Goal: Information Seeking & Learning: Learn about a topic

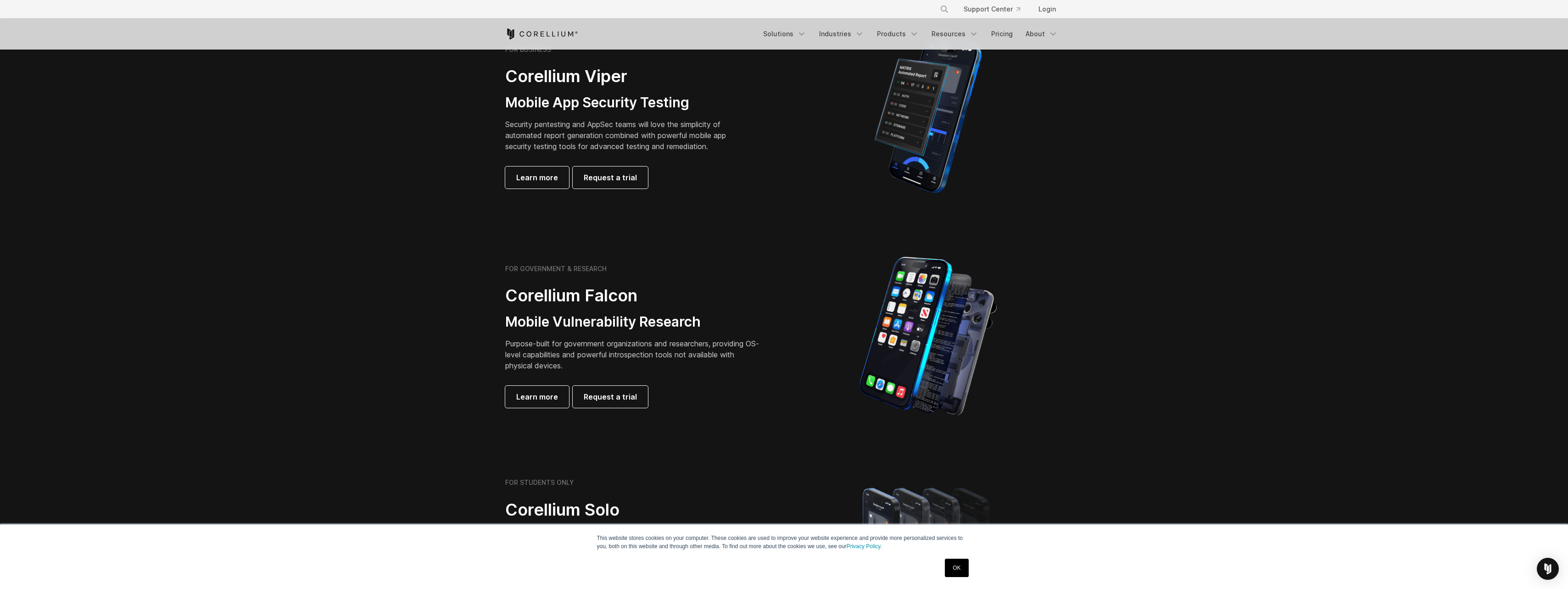
click at [967, 567] on link "OK" at bounding box center [957, 568] width 24 height 18
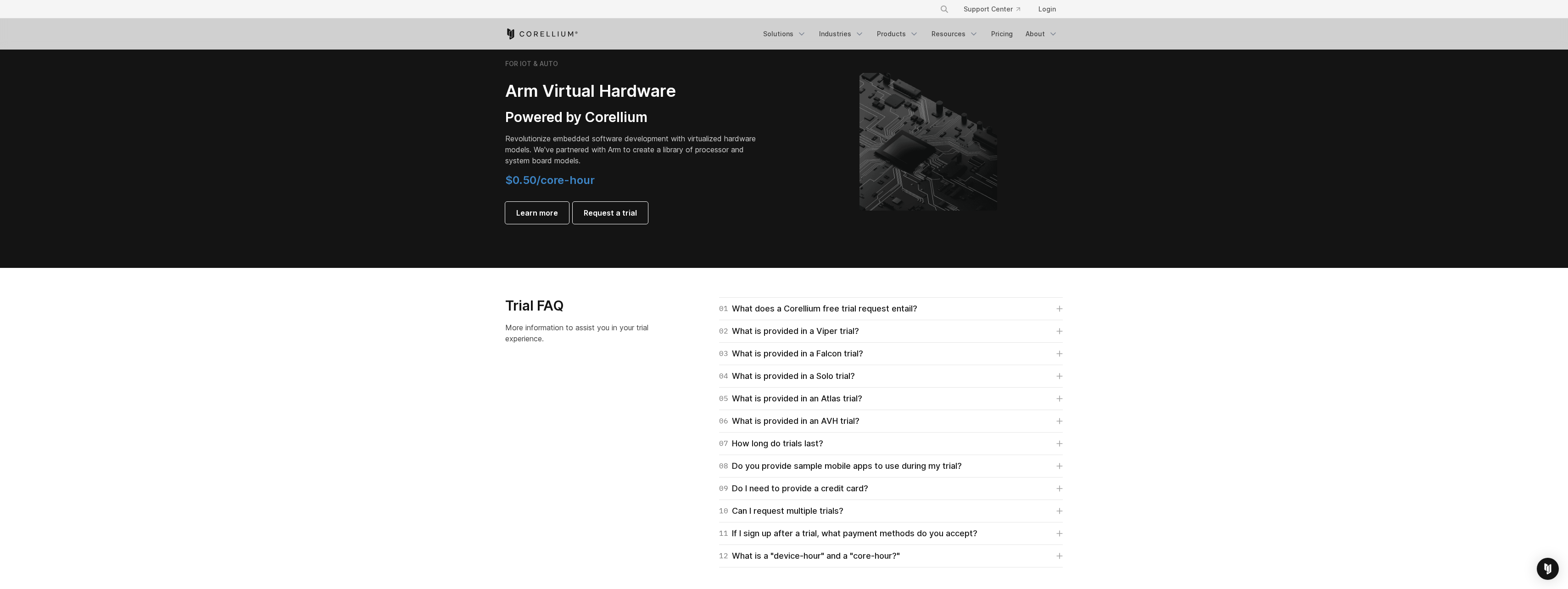
scroll to position [1146, 0]
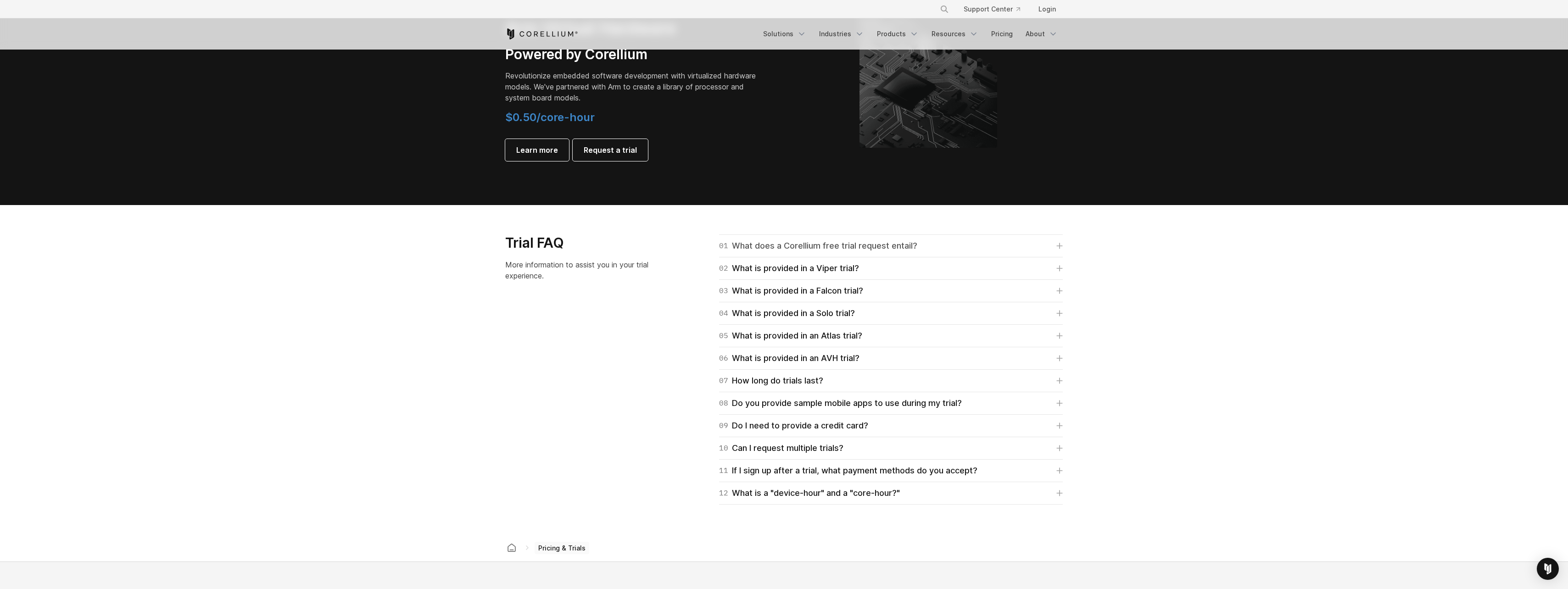
click at [990, 248] on link "01 What does a Corellium free trial request entail?" at bounding box center [891, 246] width 344 height 13
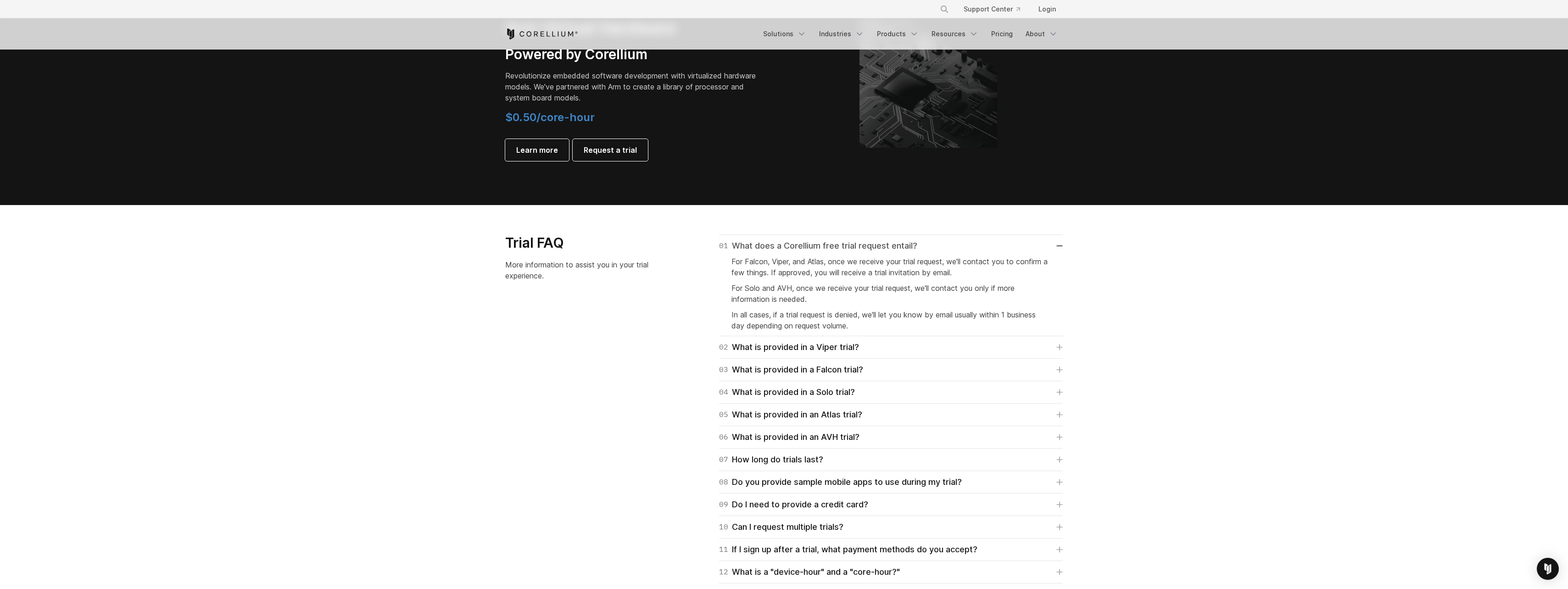
click at [990, 247] on link "01 What does a Corellium free trial request entail?" at bounding box center [891, 246] width 344 height 13
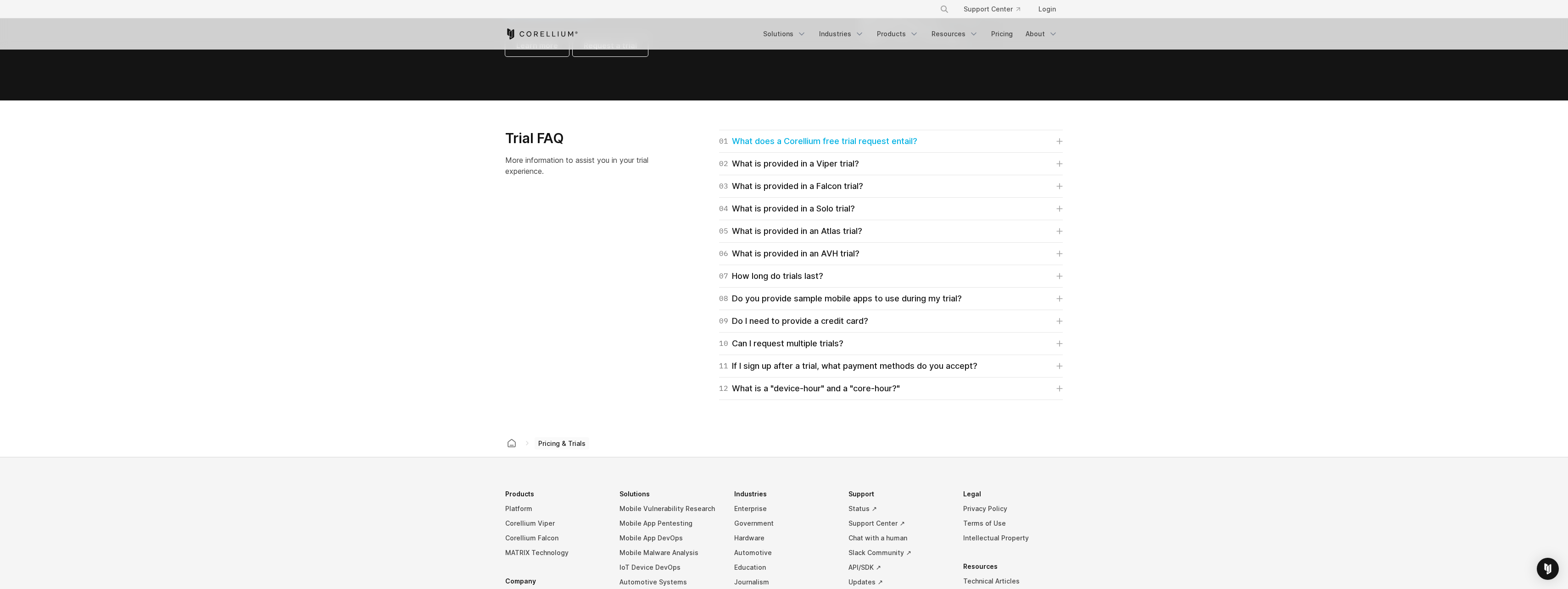
scroll to position [1240, 0]
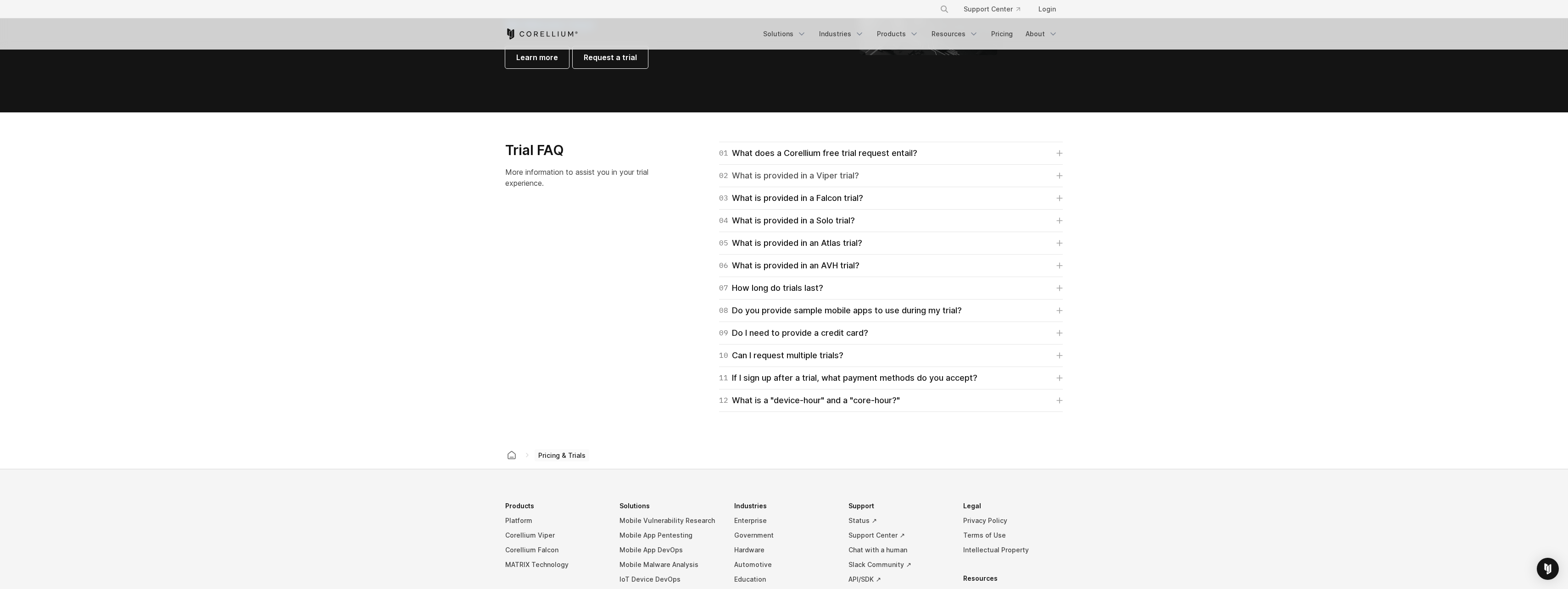
click at [867, 176] on link "02 What is provided in a Viper trial?" at bounding box center [891, 176] width 344 height 13
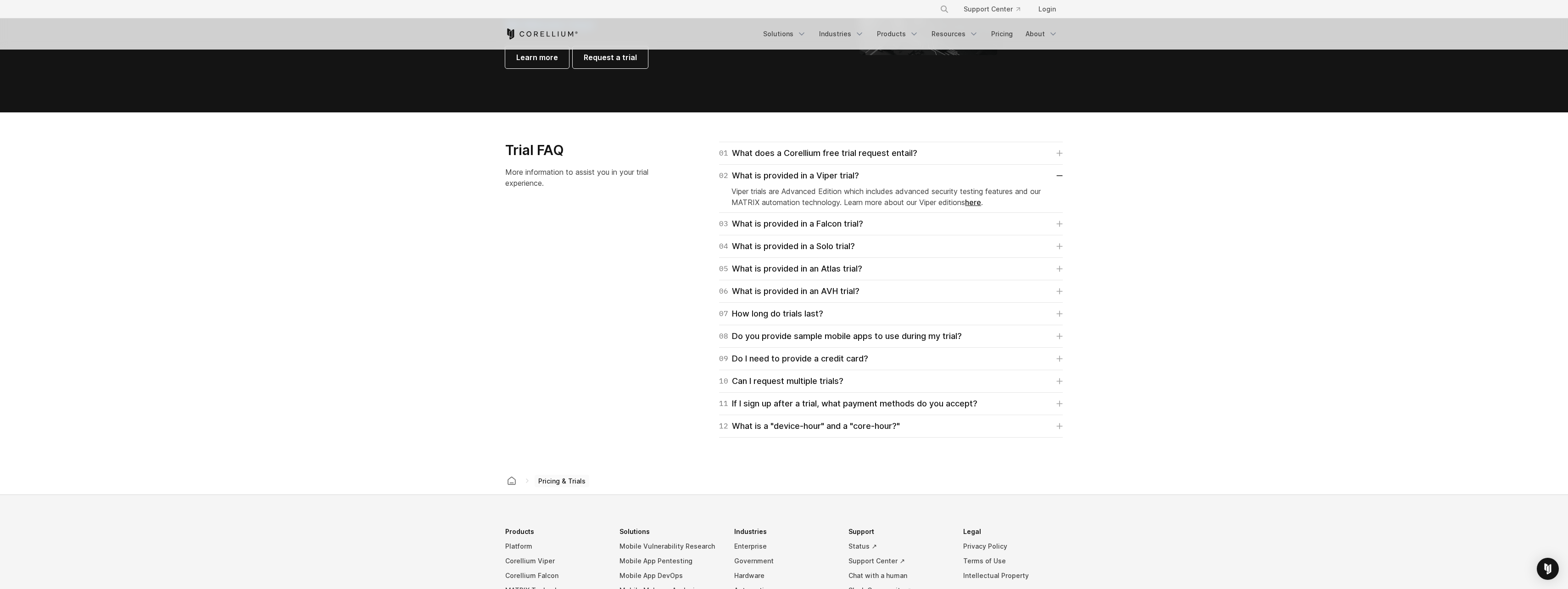
click at [981, 204] on link "here" at bounding box center [973, 203] width 16 height 9
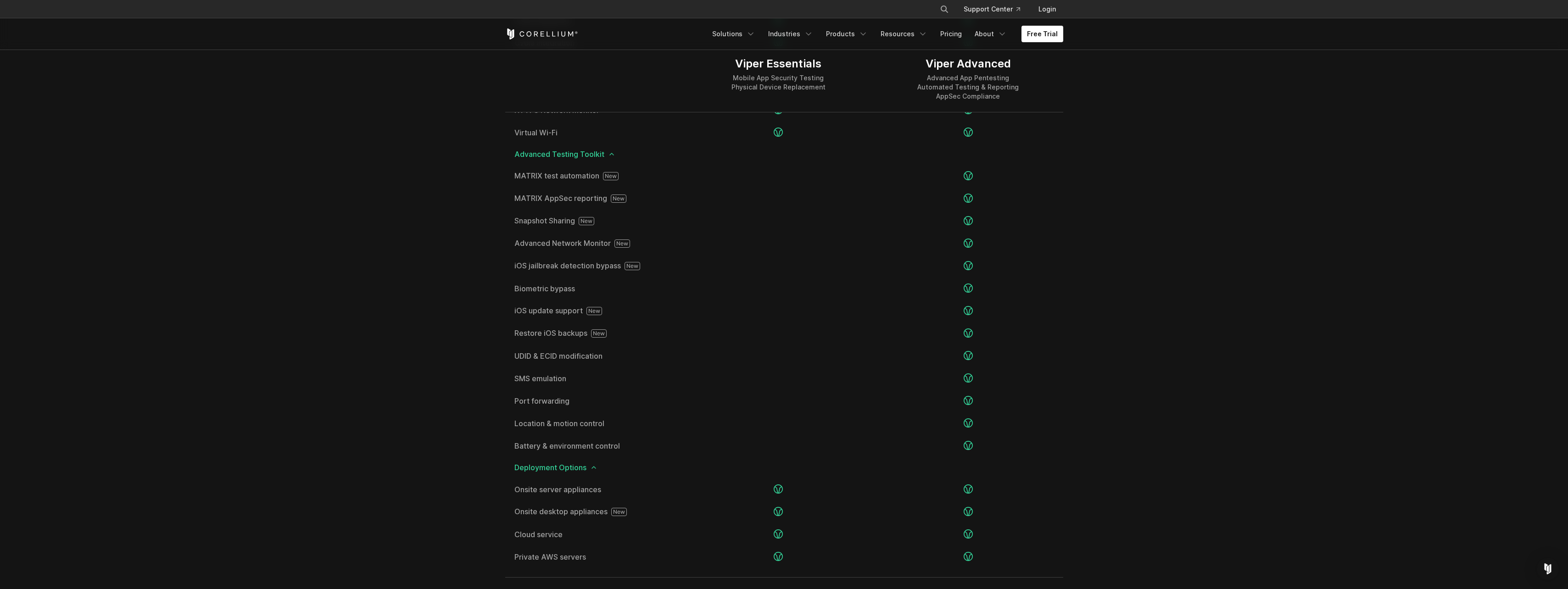
scroll to position [1560, 0]
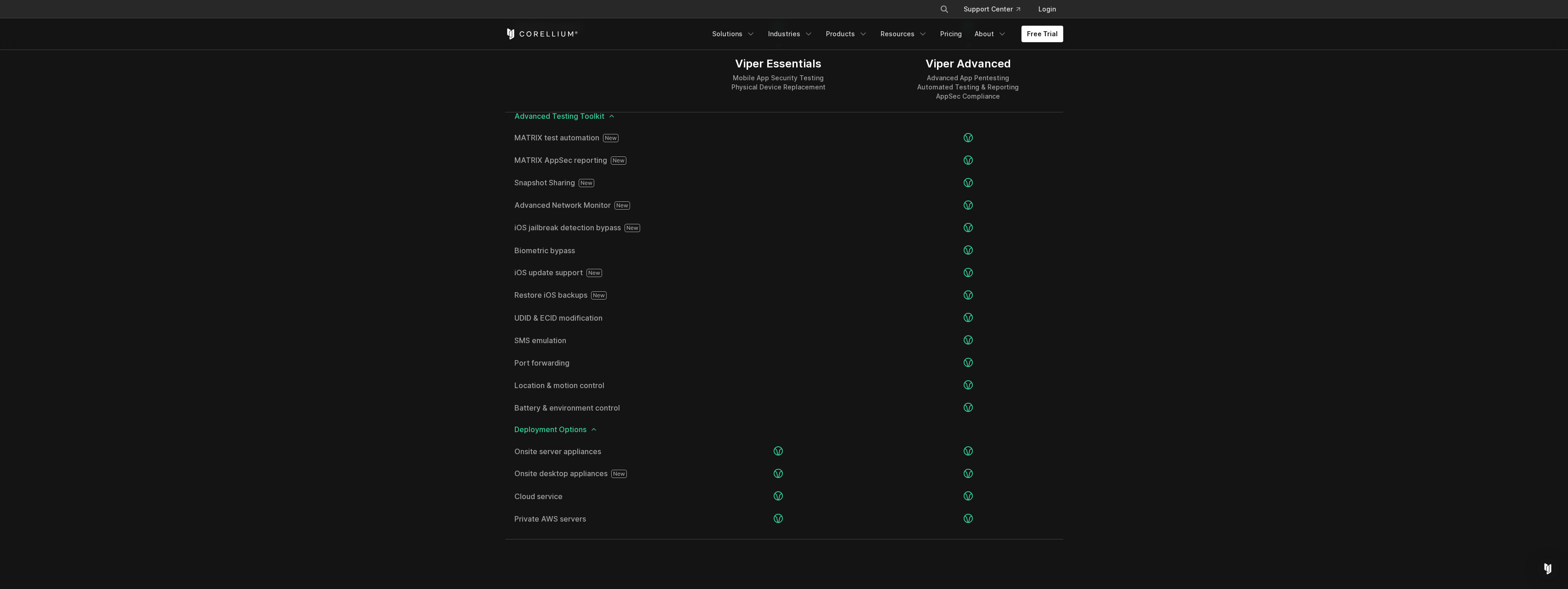
click at [1245, 244] on section "Editions Viper Essentials Mobile App Security Testing Physical Device Replaceme…" at bounding box center [784, 82] width 1568 height 959
